Goal: Task Accomplishment & Management: Manage account settings

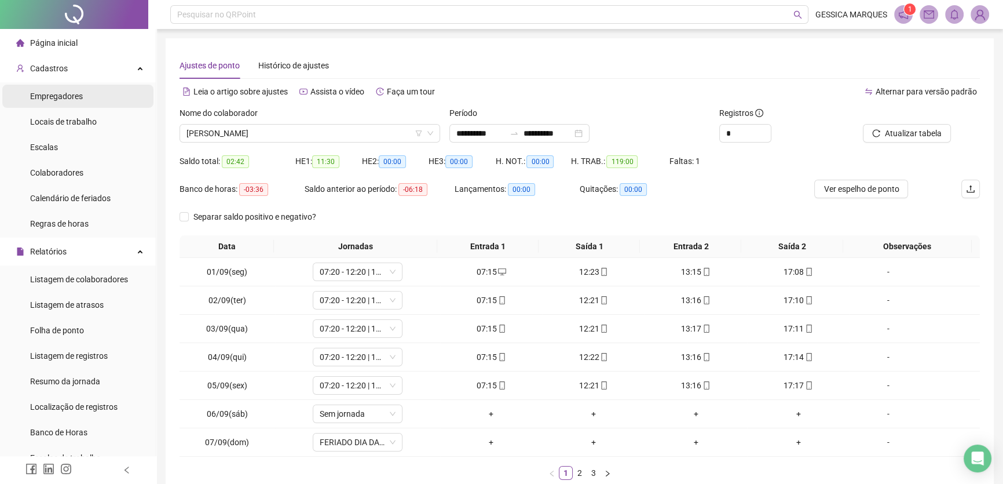
click at [90, 98] on li "Empregadores" at bounding box center [77, 96] width 151 height 23
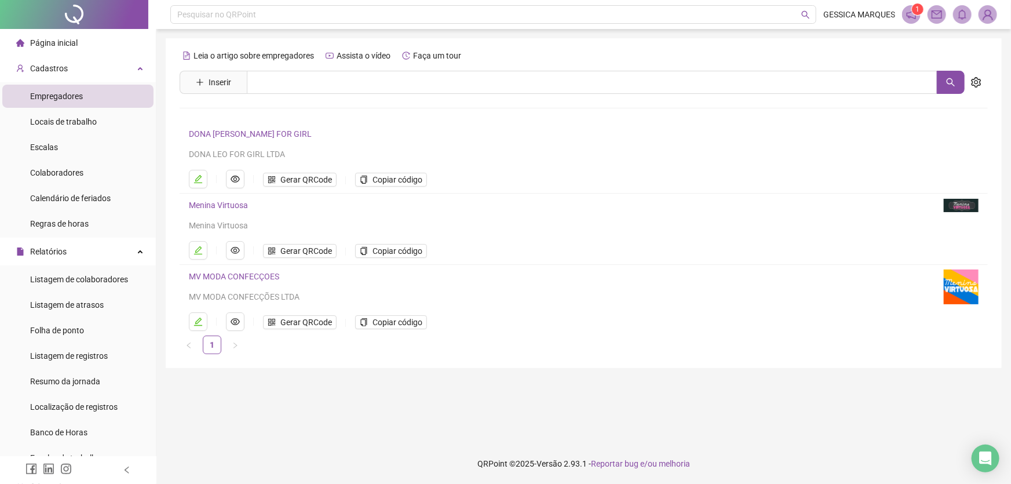
click at [226, 133] on link "DONA [PERSON_NAME] FOR GIRL" at bounding box center [250, 133] width 123 height 9
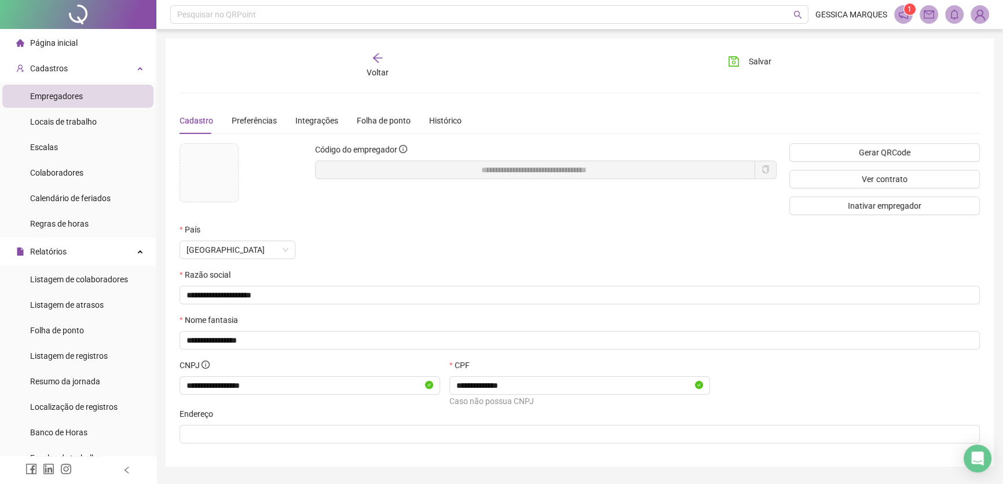
scroll to position [32, 0]
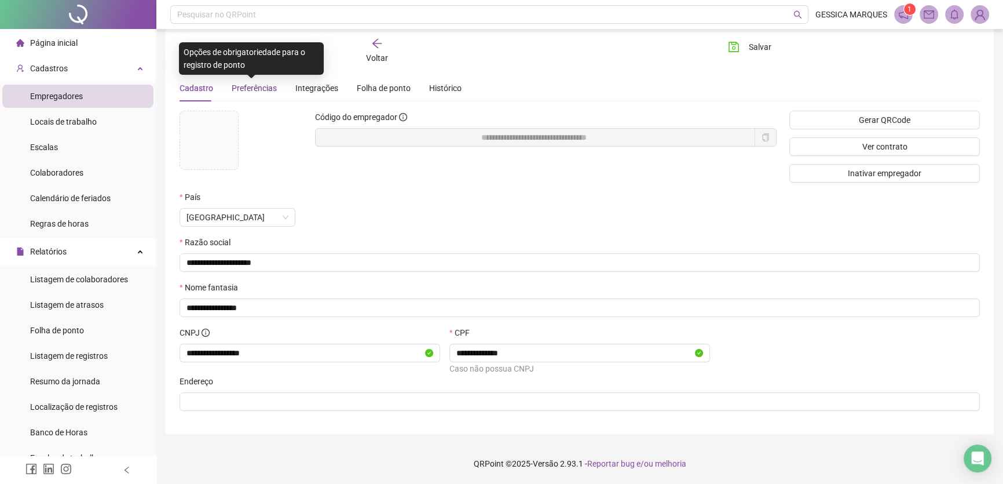
click at [253, 83] on span "Preferências" at bounding box center [254, 87] width 45 height 9
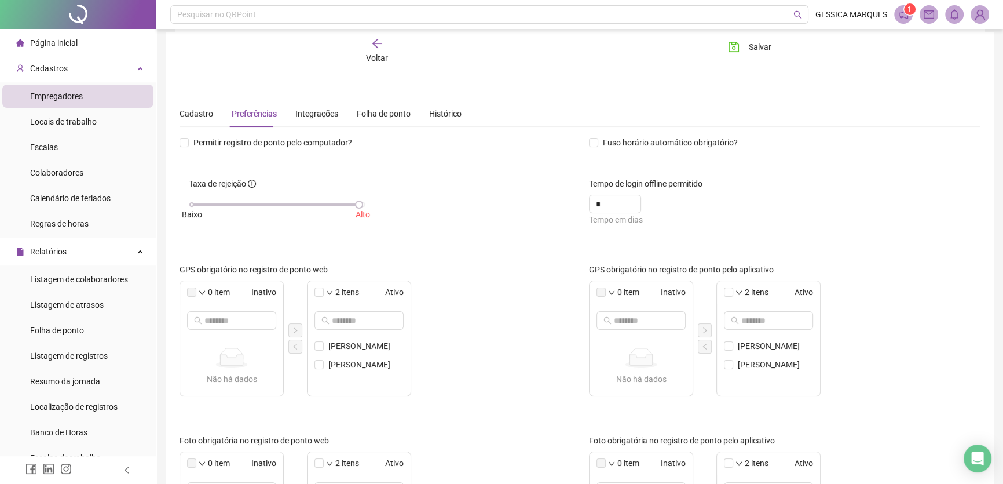
scroll to position [0, 0]
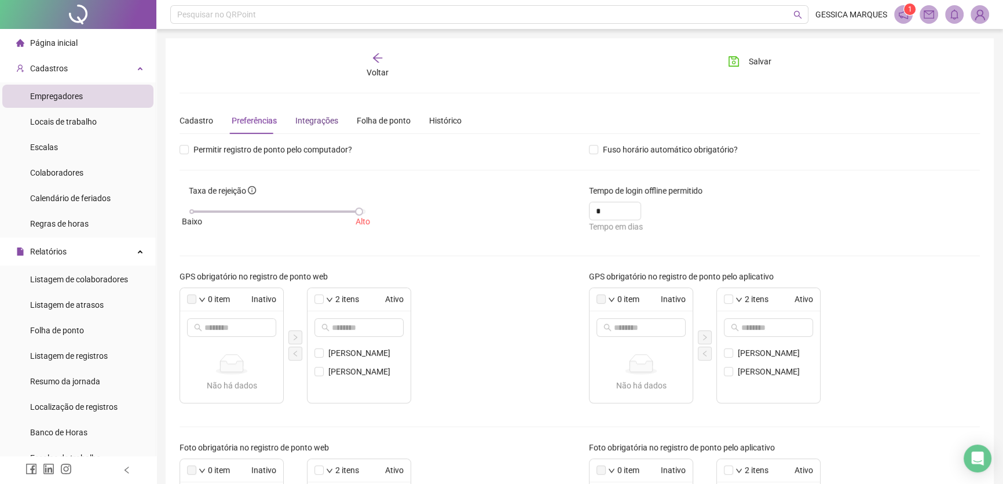
click at [321, 115] on div "Integrações" at bounding box center [316, 120] width 43 height 13
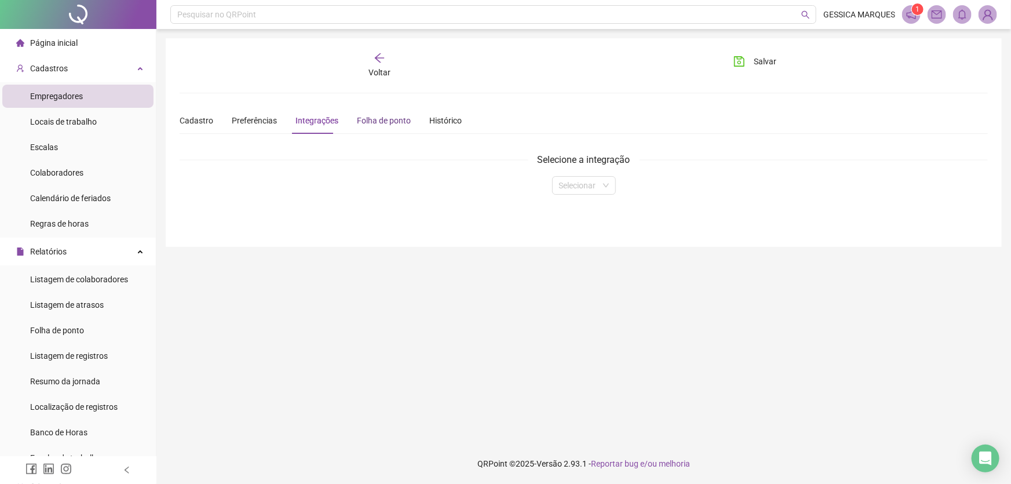
click at [379, 125] on div "Folha de ponto" at bounding box center [384, 120] width 54 height 13
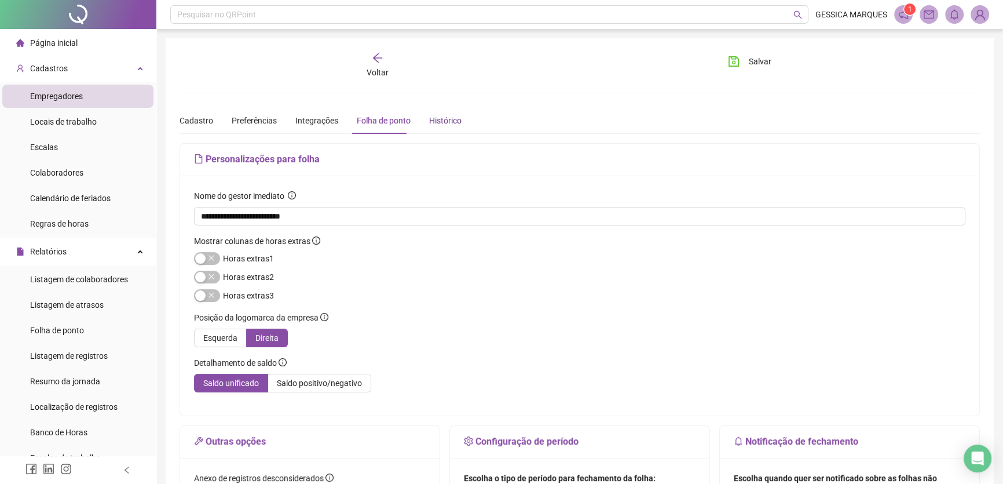
click at [448, 122] on div "Histórico" at bounding box center [445, 120] width 32 height 13
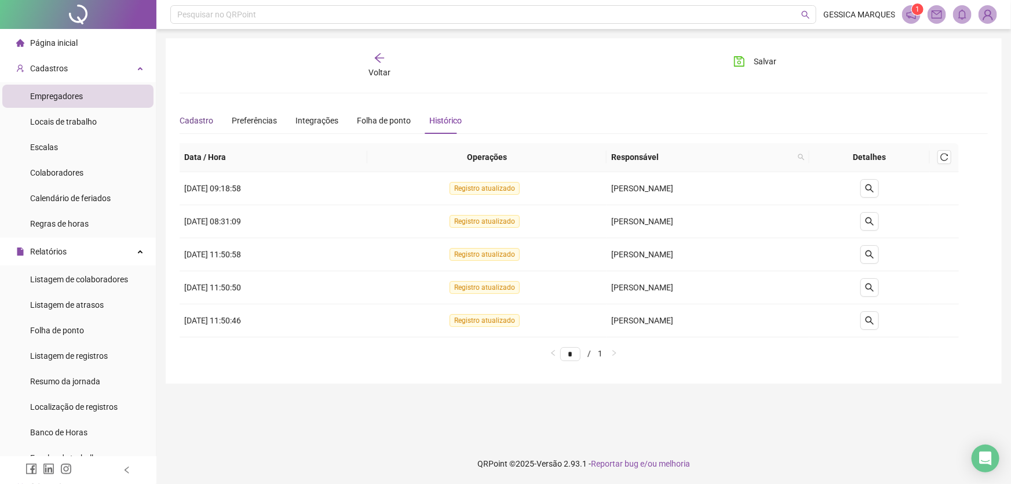
click at [196, 122] on div "Cadastro" at bounding box center [197, 120] width 34 height 13
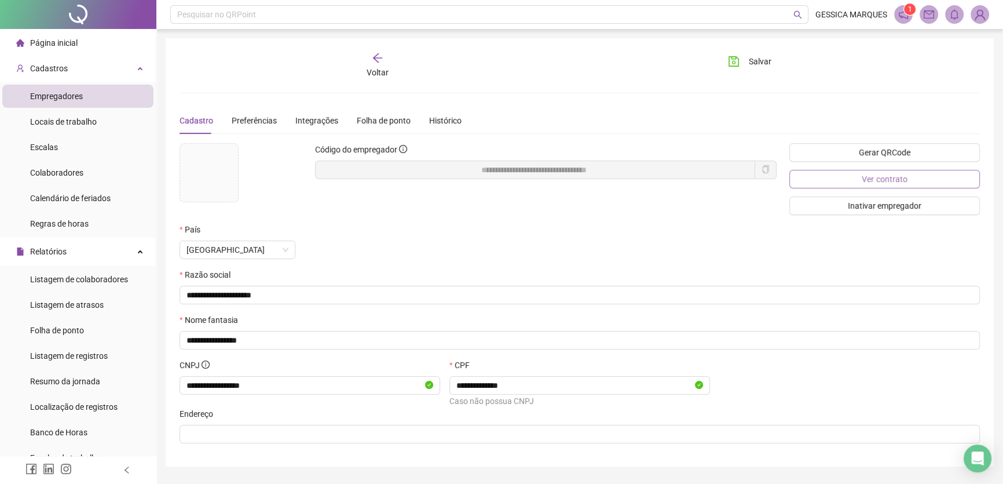
click at [908, 180] on button "Ver contrato" at bounding box center [885, 179] width 191 height 19
click at [986, 463] on div "Open Intercom Messenger" at bounding box center [978, 458] width 31 height 31
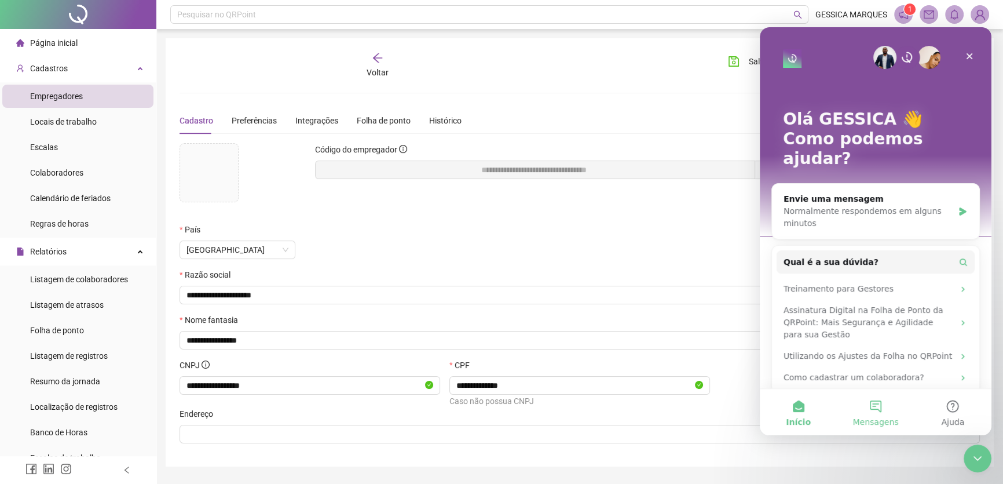
click at [880, 406] on button "Mensagens" at bounding box center [875, 412] width 77 height 46
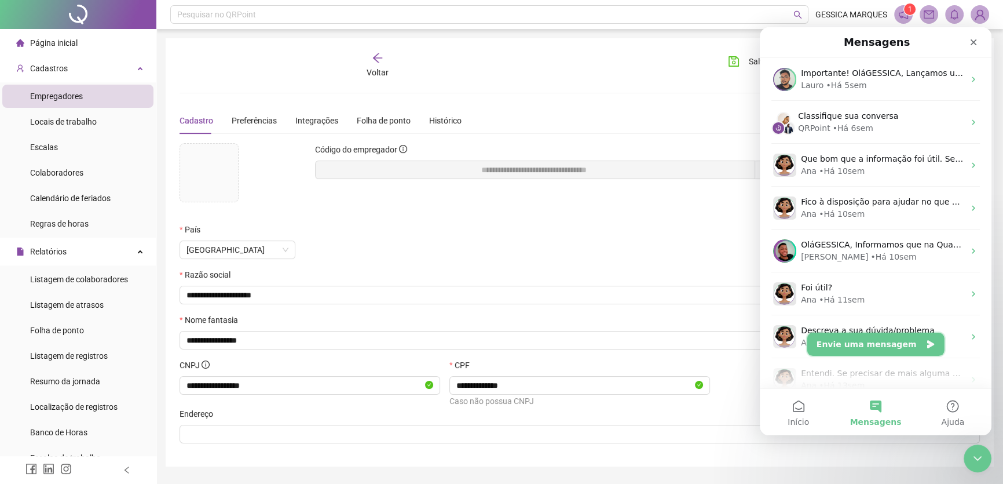
click at [888, 349] on button "Envie uma mensagem" at bounding box center [875, 343] width 137 height 23
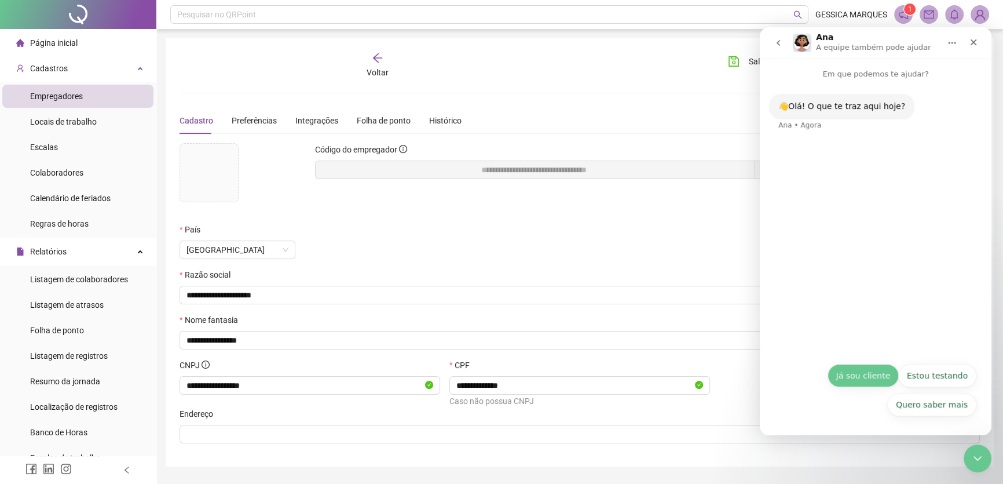
click at [884, 371] on button "Já sou cliente" at bounding box center [863, 375] width 71 height 23
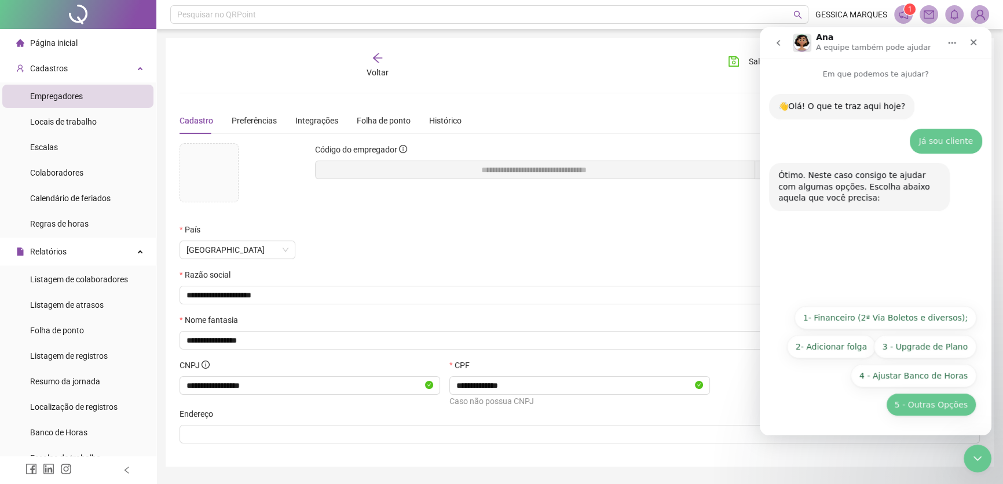
click at [934, 403] on button "5 - Outras Opções" at bounding box center [931, 404] width 90 height 23
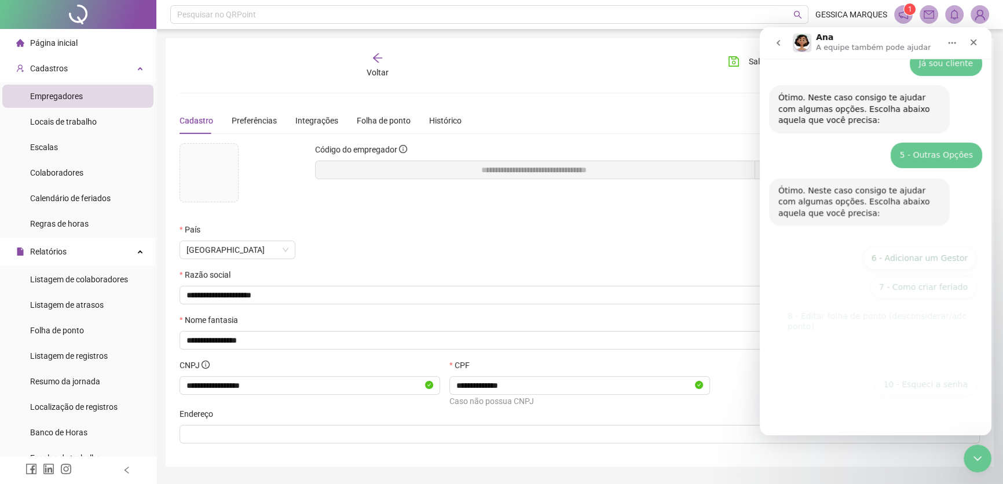
scroll to position [86, 0]
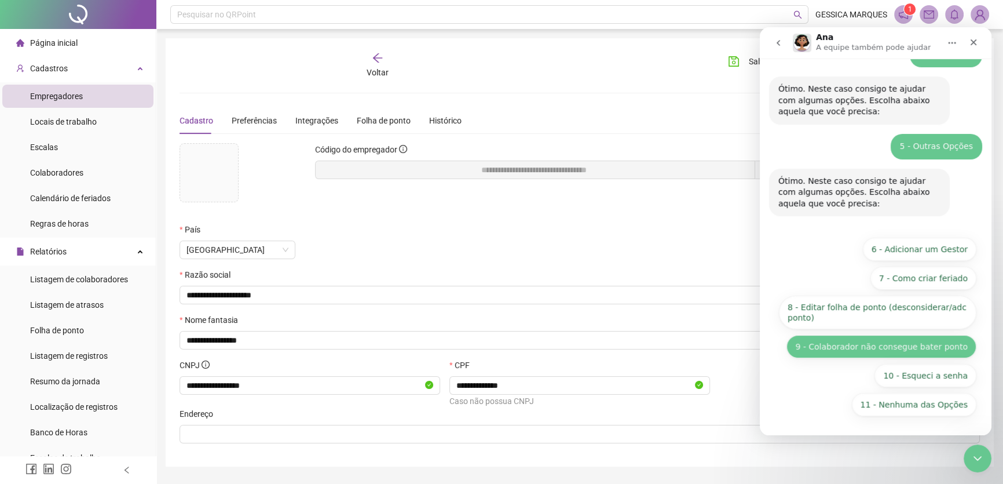
click at [855, 354] on button "9 - Colaborador não consegue bater ponto" at bounding box center [882, 346] width 190 height 23
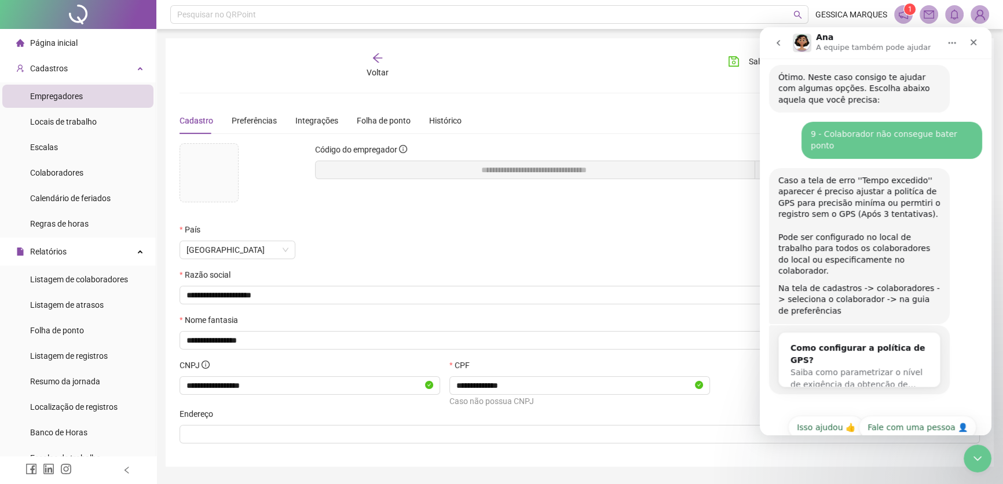
scroll to position [191, 0]
click at [890, 341] on div "Como configurar a política de GPS?" at bounding box center [860, 353] width 138 height 24
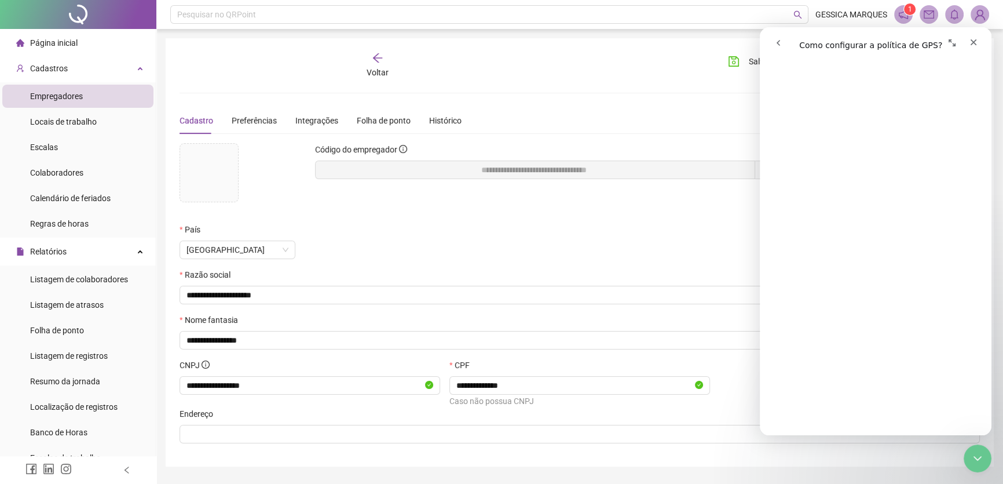
scroll to position [897, 0]
click at [963, 43] on button "Expandir janela" at bounding box center [952, 43] width 22 height 22
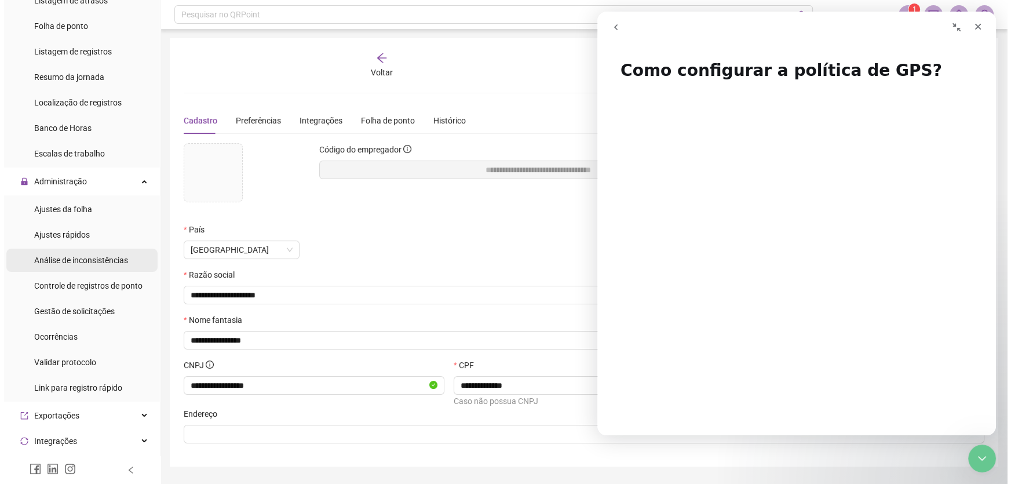
scroll to position [316, 0]
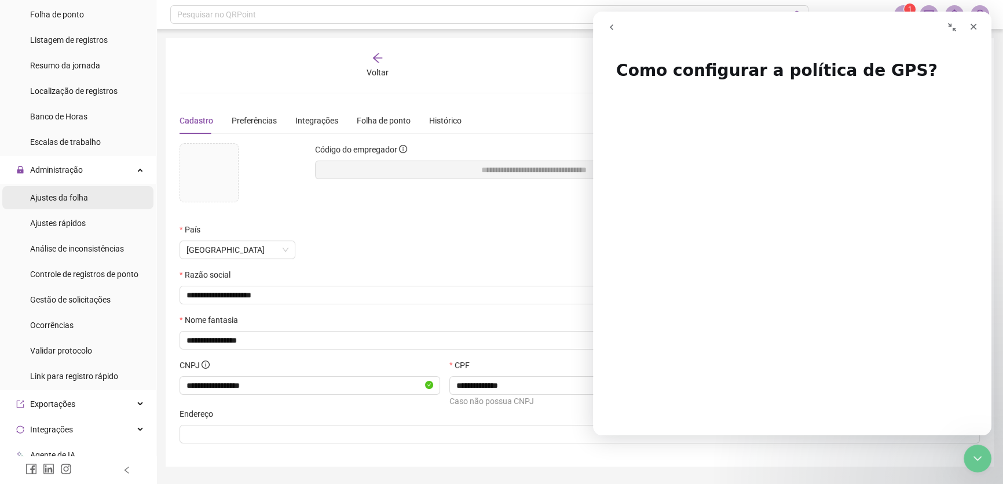
click at [92, 197] on li "Ajustes da folha" at bounding box center [77, 197] width 151 height 23
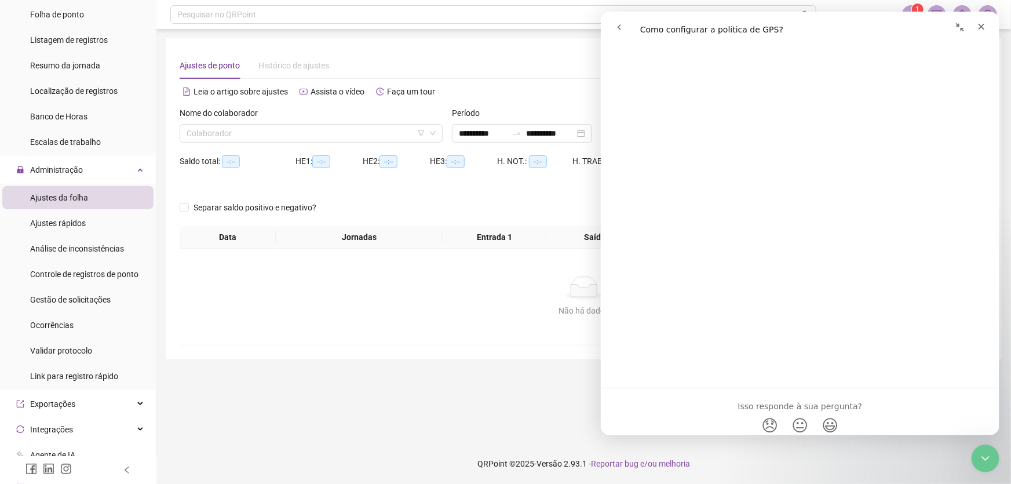
scroll to position [1669, 0]
click at [981, 25] on icon "Fechar" at bounding box center [981, 27] width 6 height 6
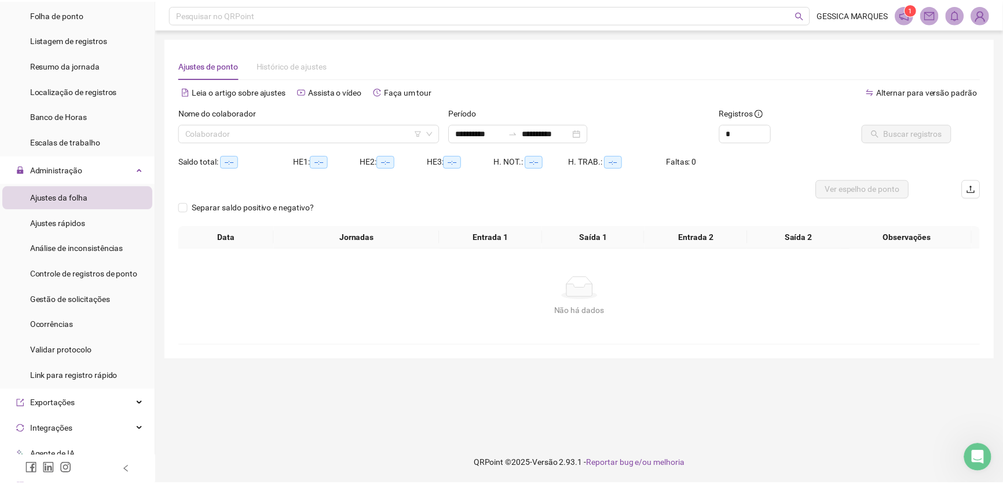
scroll to position [0, 0]
click at [276, 133] on input "search" at bounding box center [306, 133] width 239 height 17
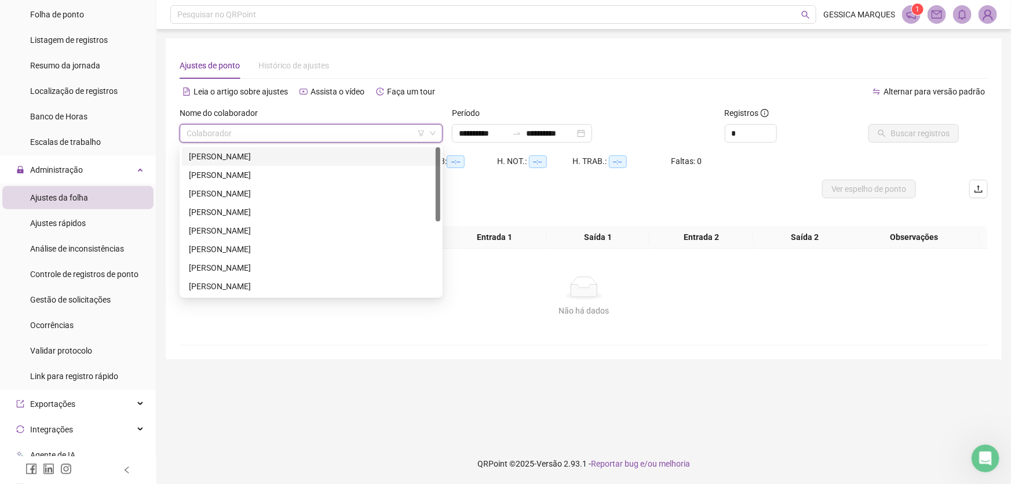
click at [279, 155] on div "[PERSON_NAME]" at bounding box center [311, 156] width 244 height 13
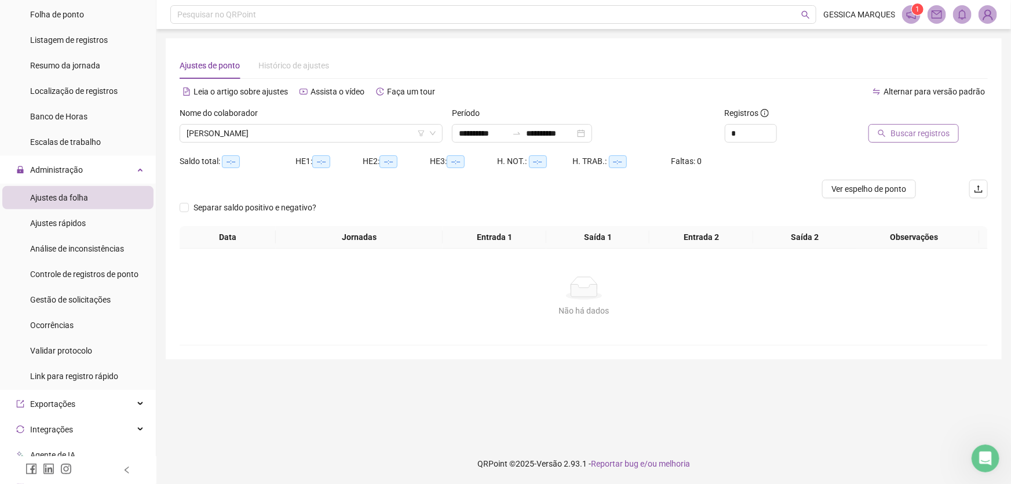
click at [923, 131] on span "Buscar registros" at bounding box center [919, 133] width 59 height 13
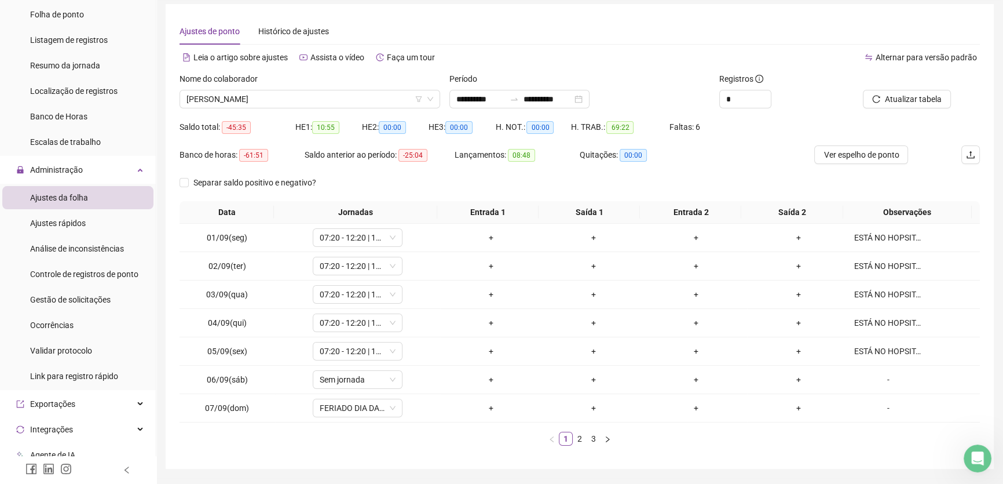
scroll to position [68, 0]
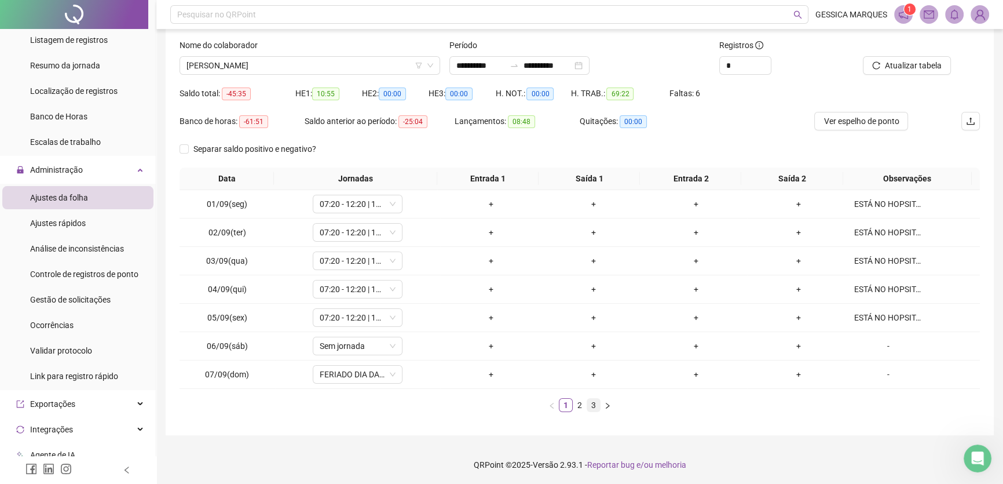
click at [597, 403] on link "3" at bounding box center [593, 405] width 13 height 13
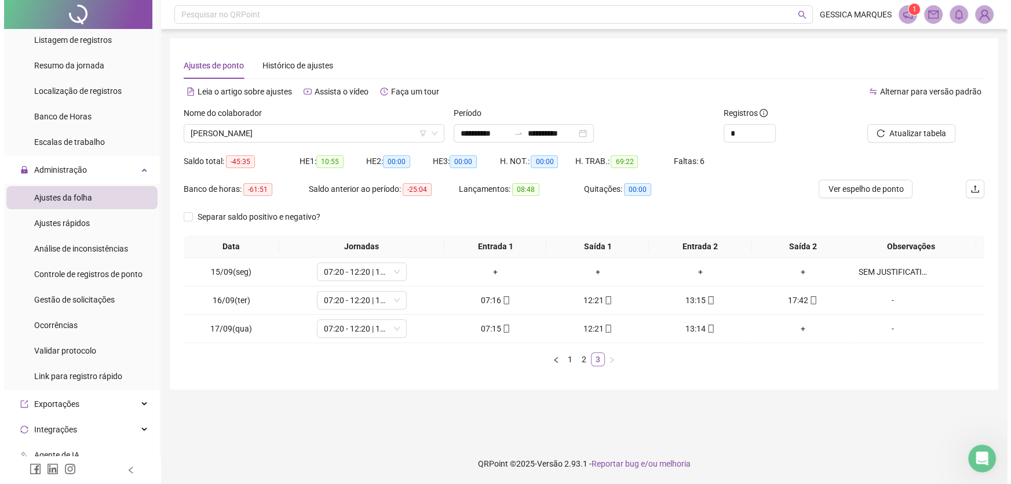
scroll to position [0, 0]
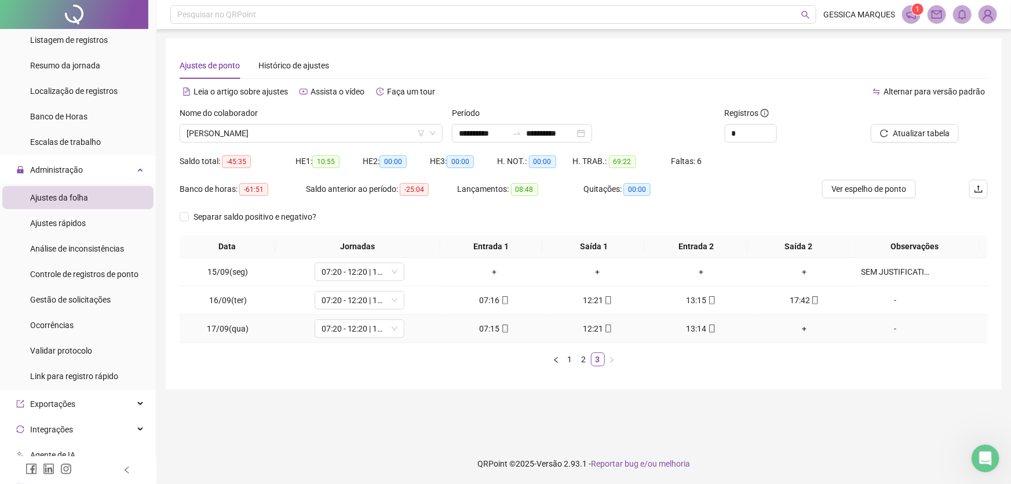
click at [710, 327] on div "13:14" at bounding box center [701, 328] width 94 height 13
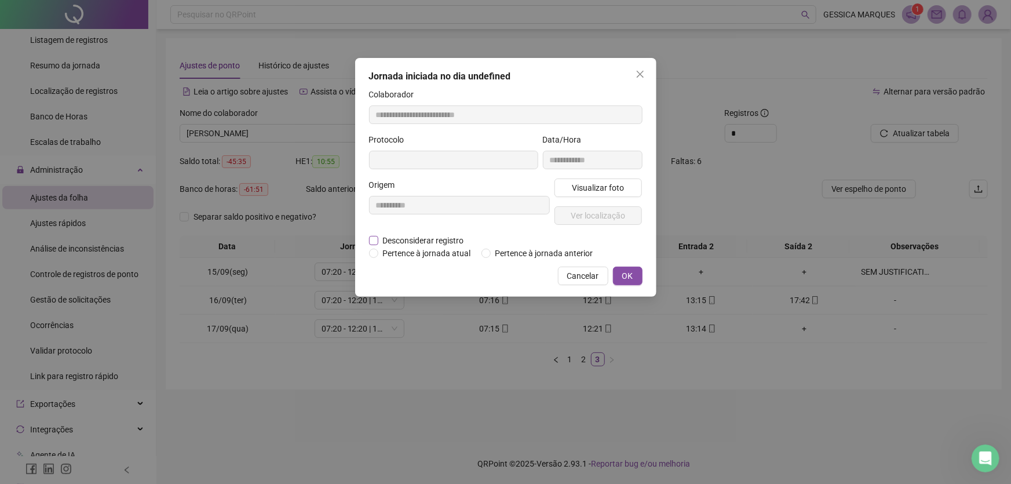
type input "**********"
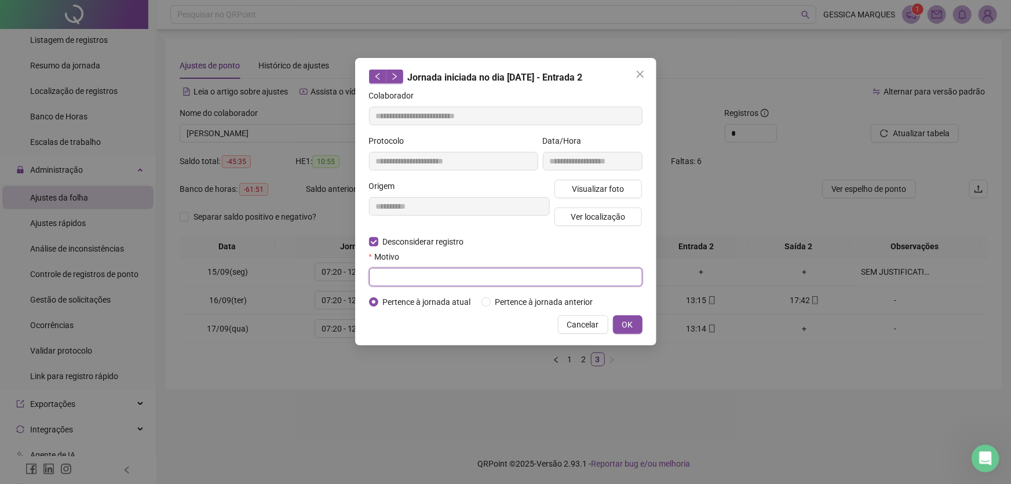
click at [400, 273] on input "text" at bounding box center [505, 277] width 273 height 19
type input "**********"
click at [631, 323] on span "OK" at bounding box center [627, 324] width 11 height 13
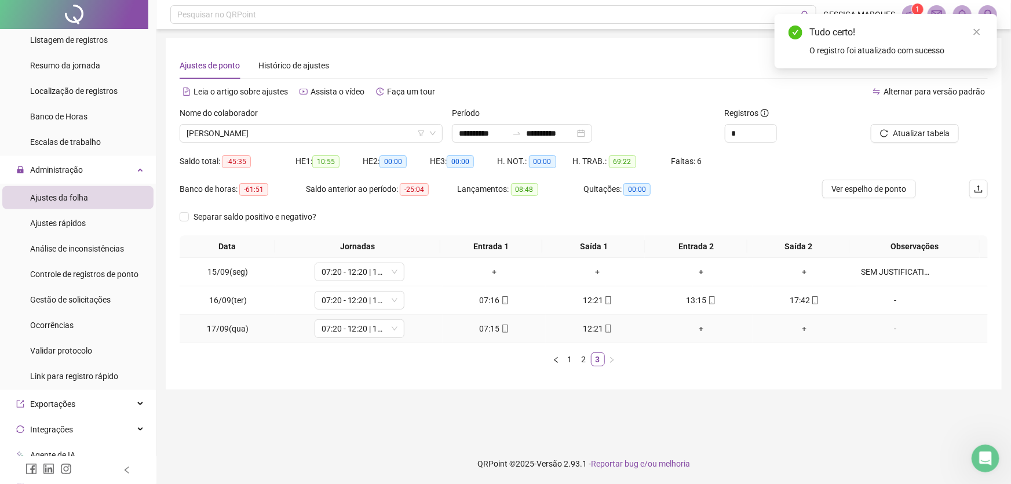
click at [696, 330] on div "+" at bounding box center [701, 328] width 94 height 13
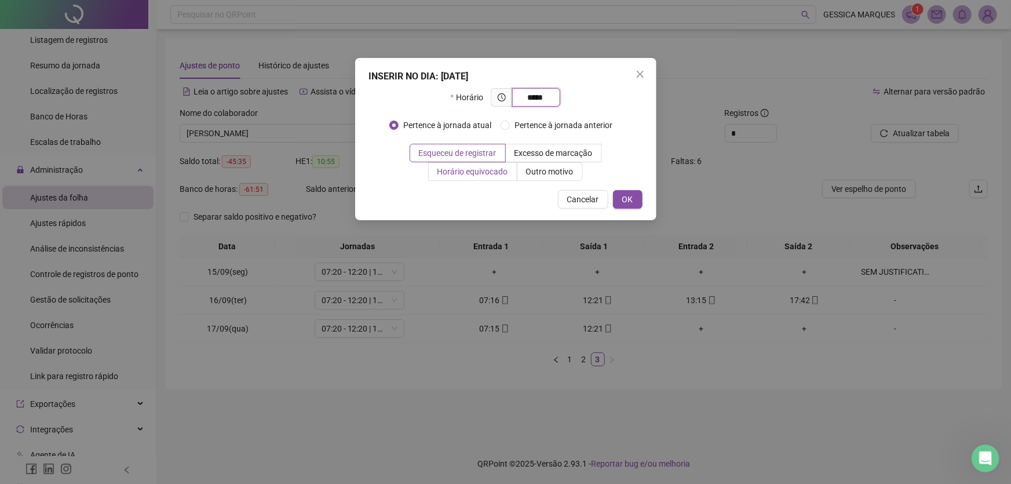
type input "*****"
click at [485, 174] on span "Horário equivocado" at bounding box center [472, 171] width 71 height 9
click at [628, 198] on span "OK" at bounding box center [627, 199] width 11 height 13
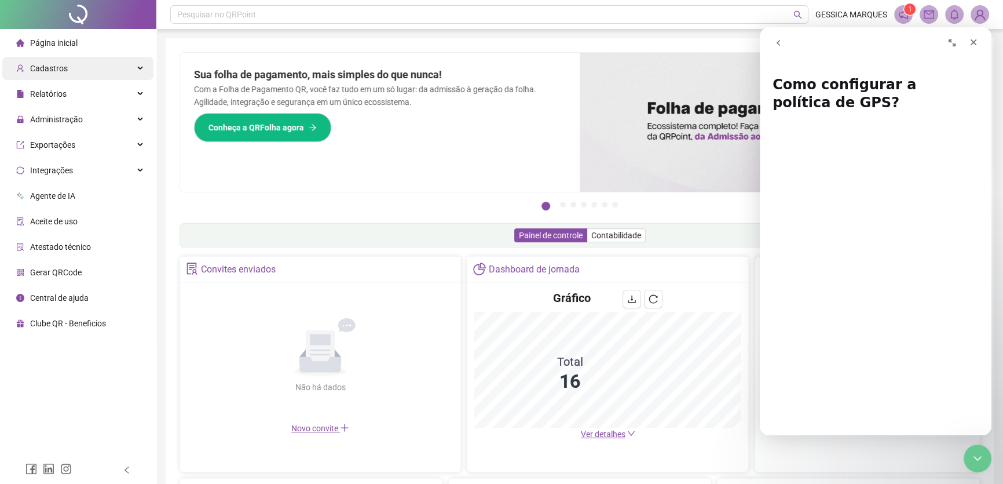
click at [42, 64] on span "Cadastros" at bounding box center [49, 68] width 38 height 9
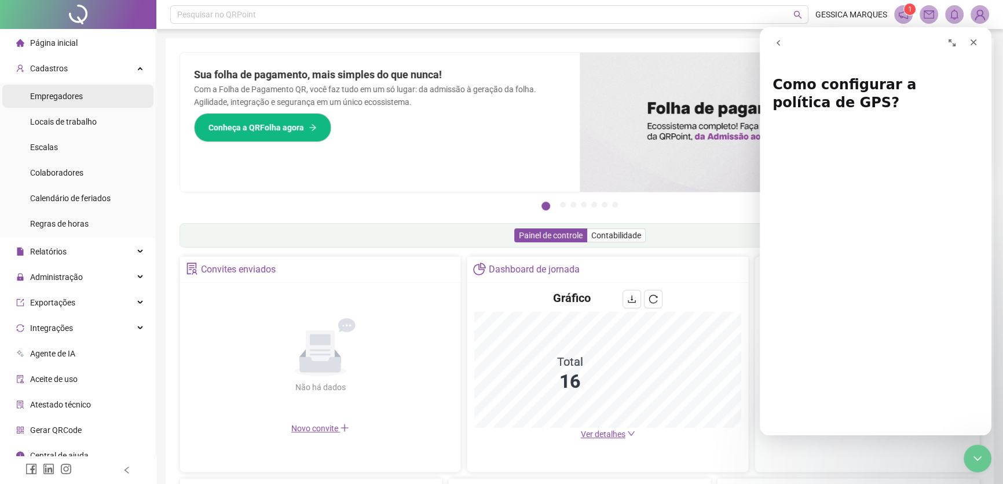
click at [75, 94] on span "Empregadores" at bounding box center [56, 96] width 53 height 9
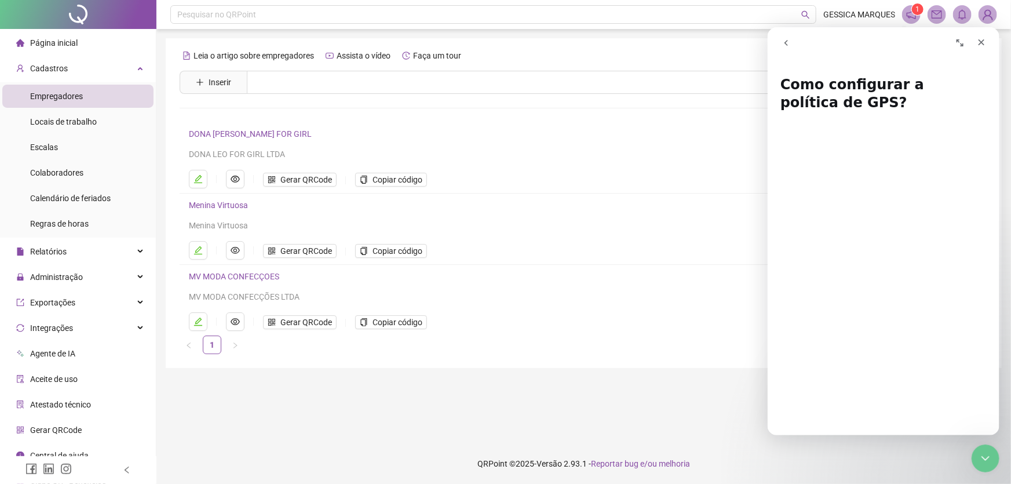
click at [246, 132] on link "DONA [PERSON_NAME] FOR GIRL" at bounding box center [250, 133] width 123 height 9
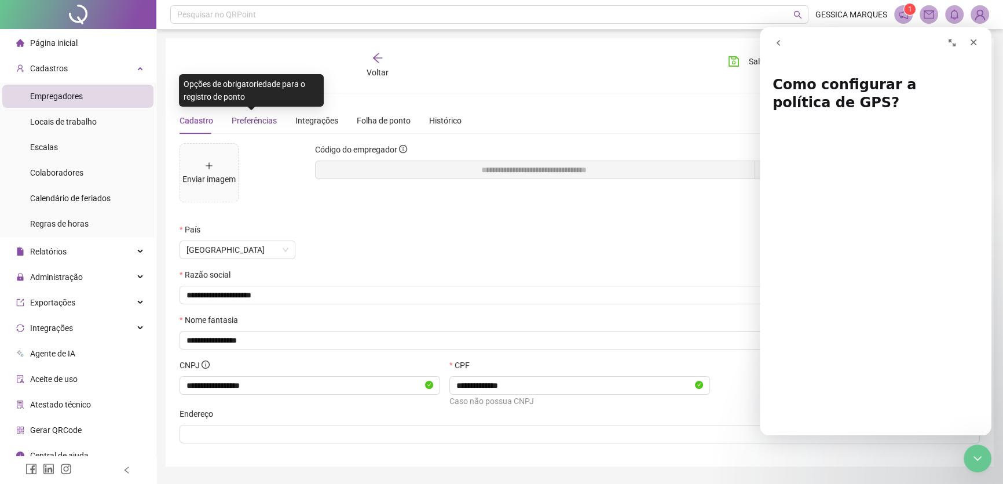
click at [250, 120] on span "Preferências" at bounding box center [254, 120] width 45 height 9
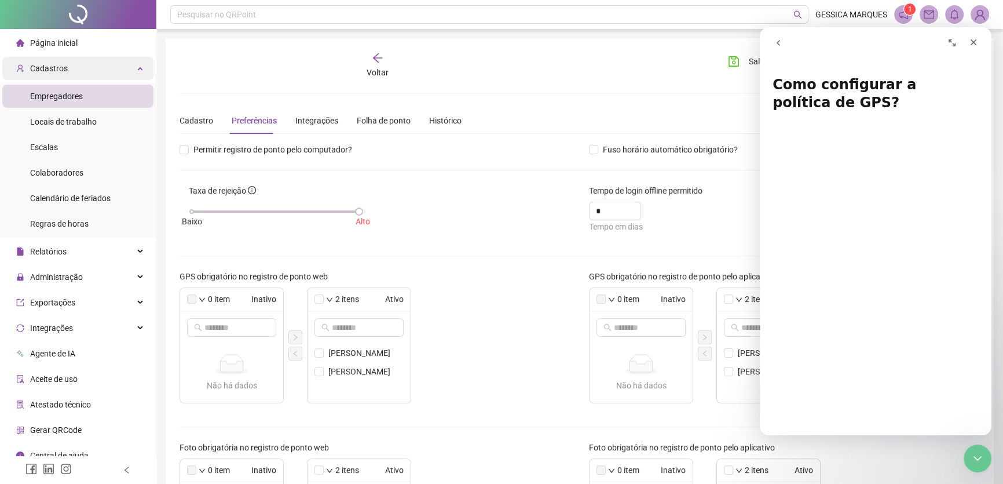
click at [116, 68] on div "Cadastros" at bounding box center [77, 68] width 151 height 23
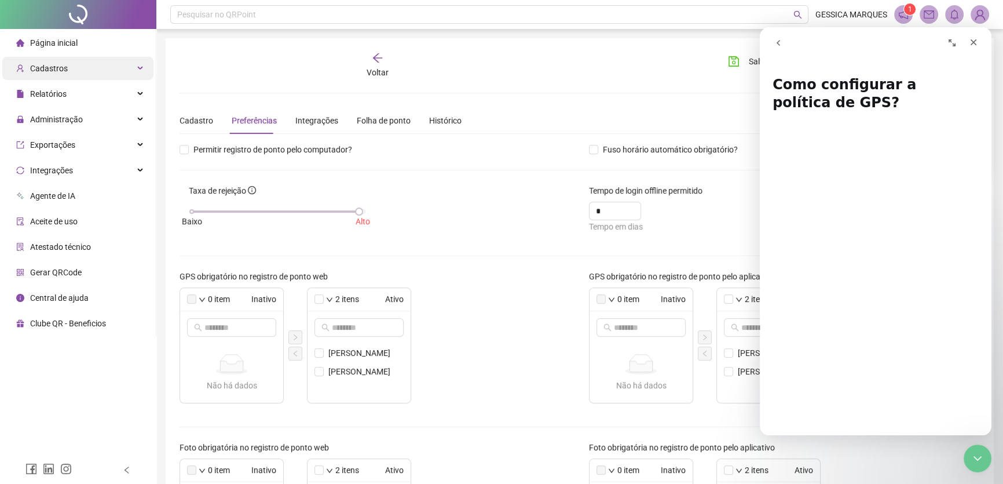
click at [116, 68] on div "Cadastros" at bounding box center [77, 68] width 151 height 23
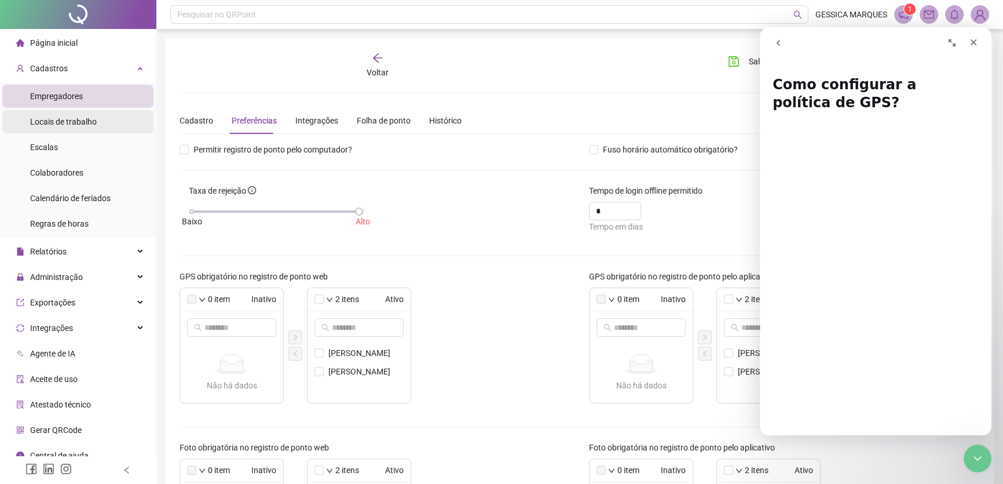
click at [99, 126] on li "Locais de trabalho" at bounding box center [77, 121] width 151 height 23
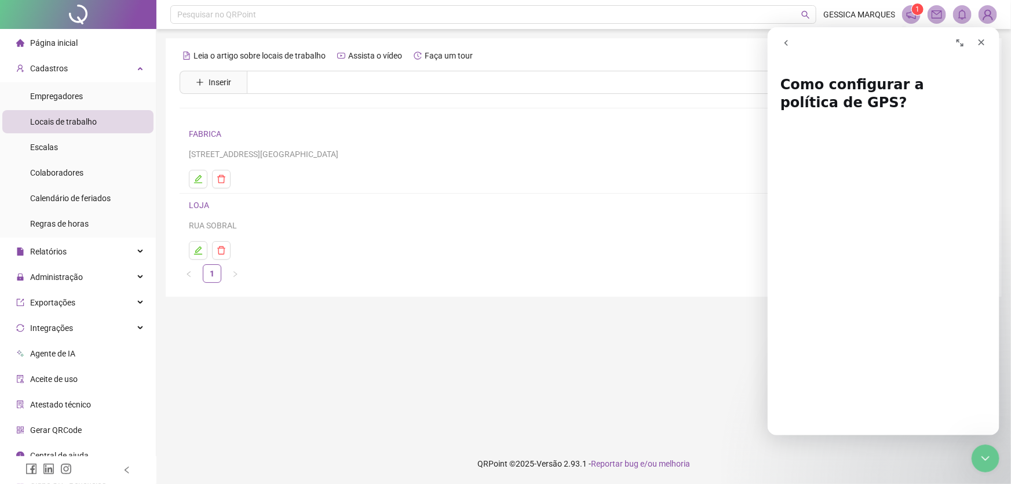
click at [209, 136] on link "FABRICA" at bounding box center [205, 133] width 32 height 9
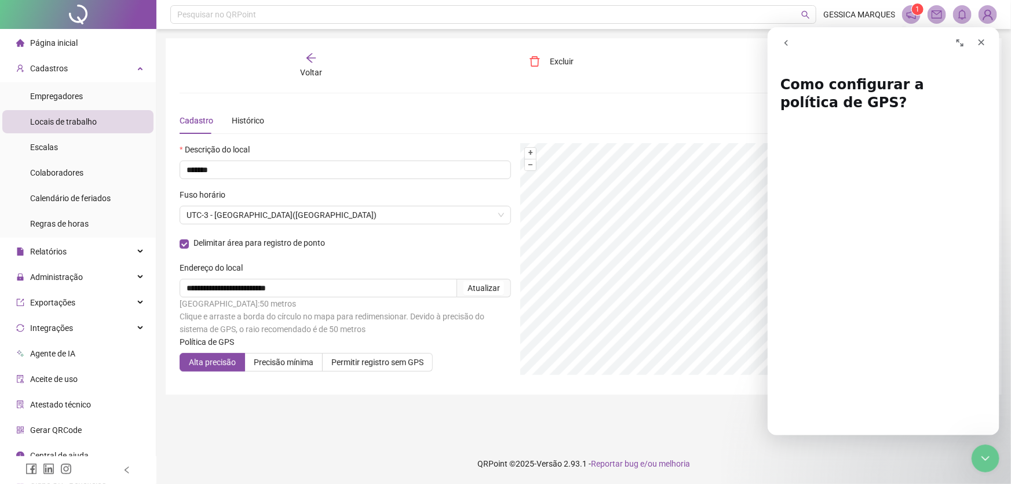
click at [305, 64] on div "Voltar" at bounding box center [311, 65] width 127 height 27
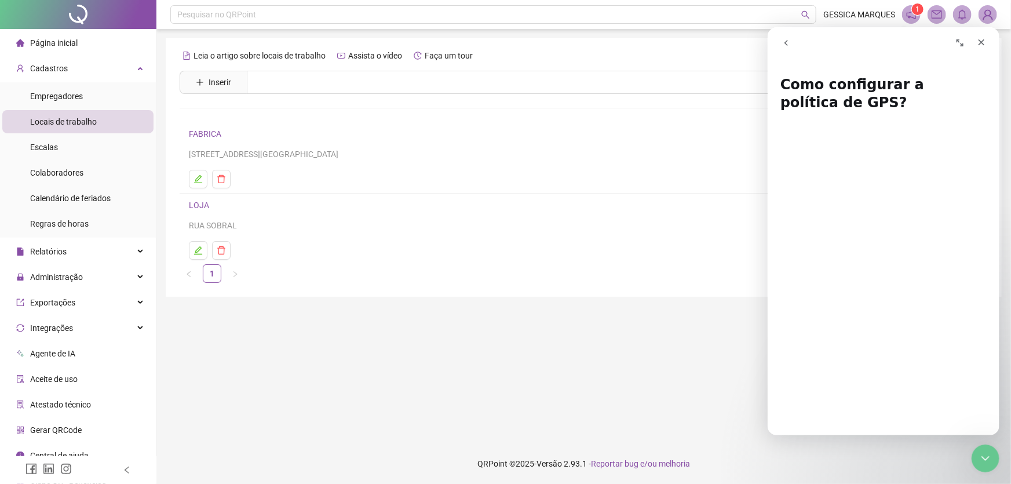
click at [202, 206] on link "LOJA" at bounding box center [199, 204] width 20 height 9
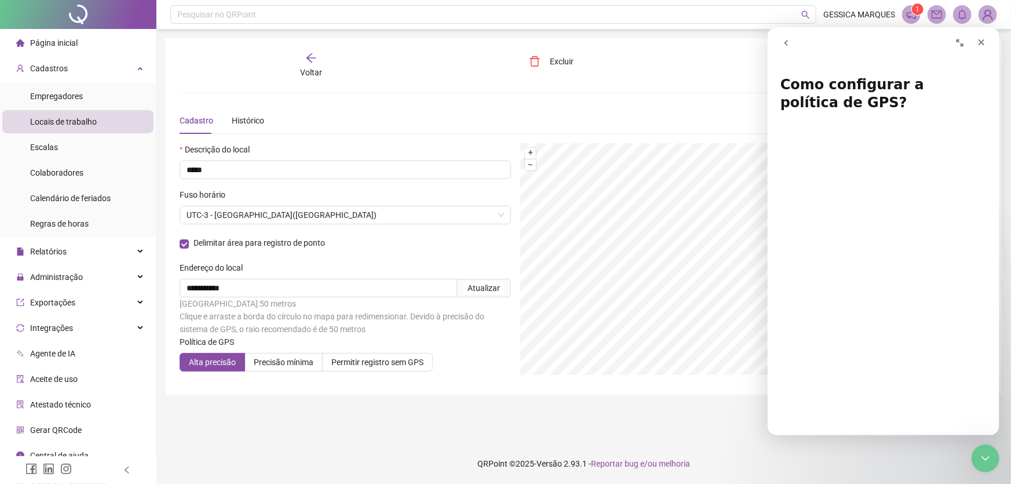
click at [313, 68] on span "Voltar" at bounding box center [311, 72] width 22 height 9
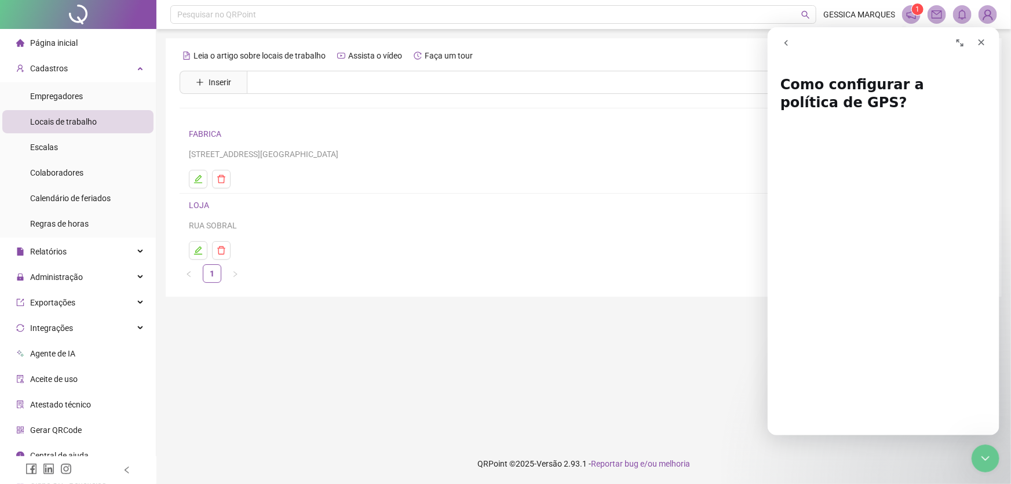
click at [210, 133] on link "FABRICA" at bounding box center [205, 133] width 32 height 9
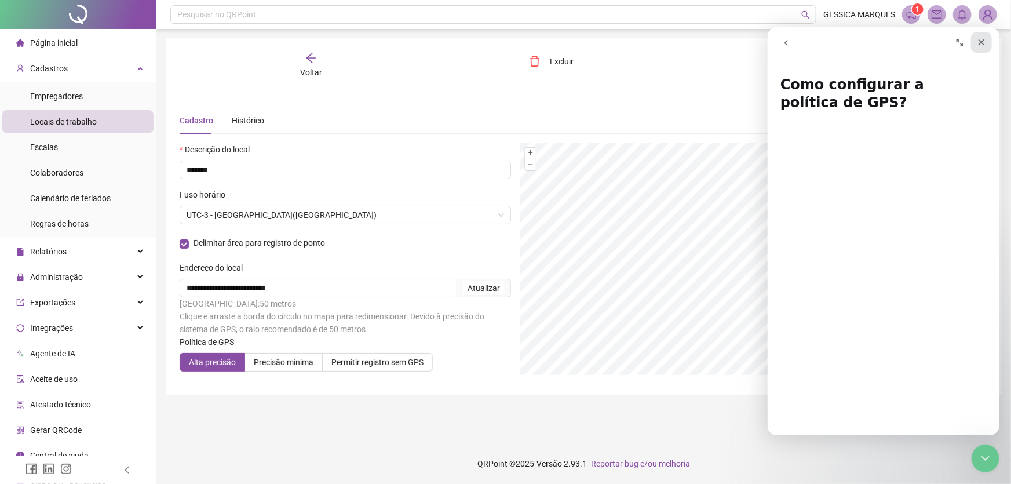
click at [981, 38] on icon "Fechar" at bounding box center [980, 41] width 9 height 9
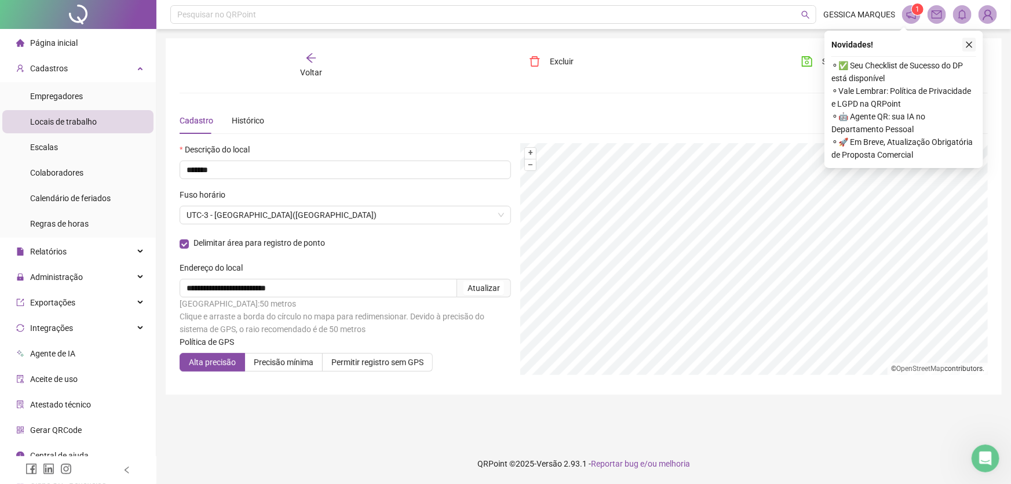
click at [969, 42] on icon "close" at bounding box center [969, 45] width 8 height 8
